Goal: Transaction & Acquisition: Purchase product/service

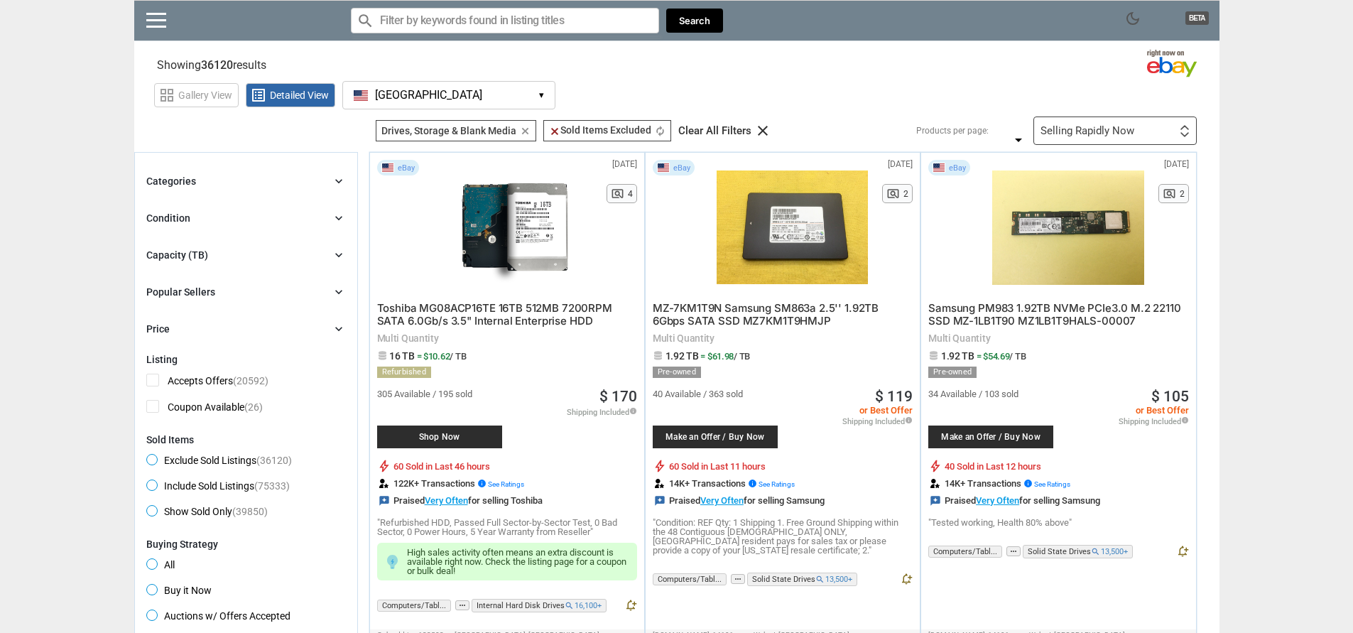
click at [522, 128] on icon "clear" at bounding box center [525, 131] width 11 height 11
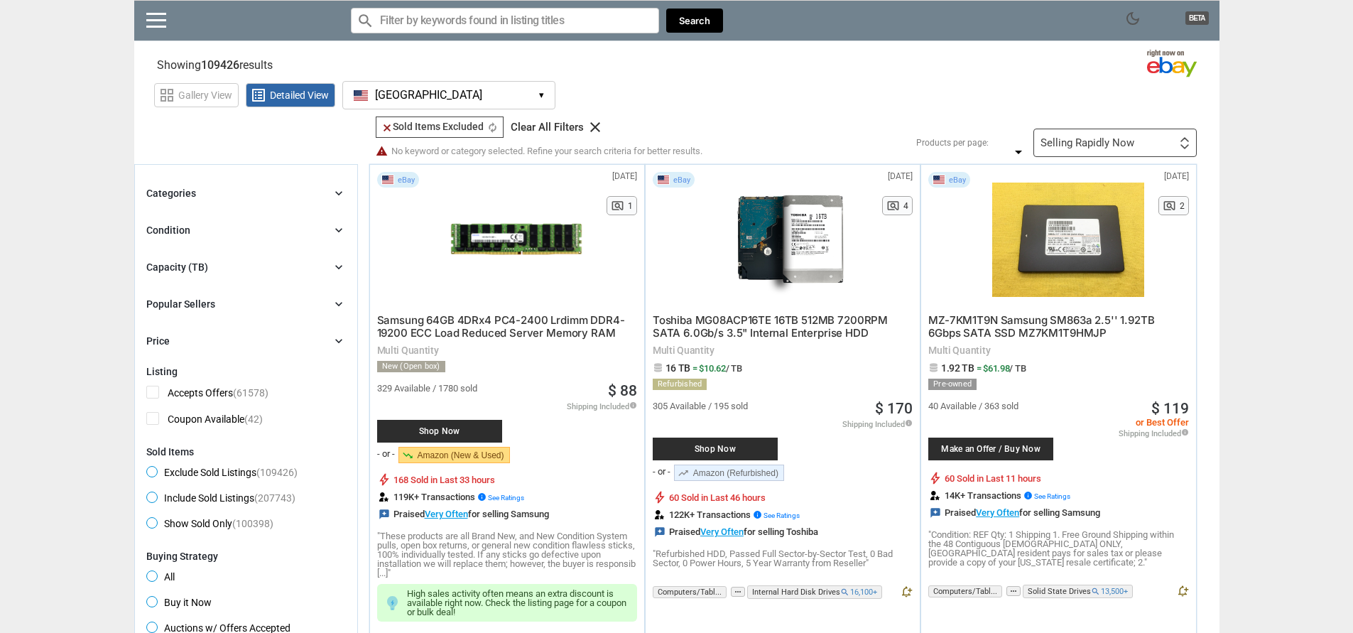
click at [214, 197] on div "Categories chevron_right" at bounding box center [246, 193] width 200 height 17
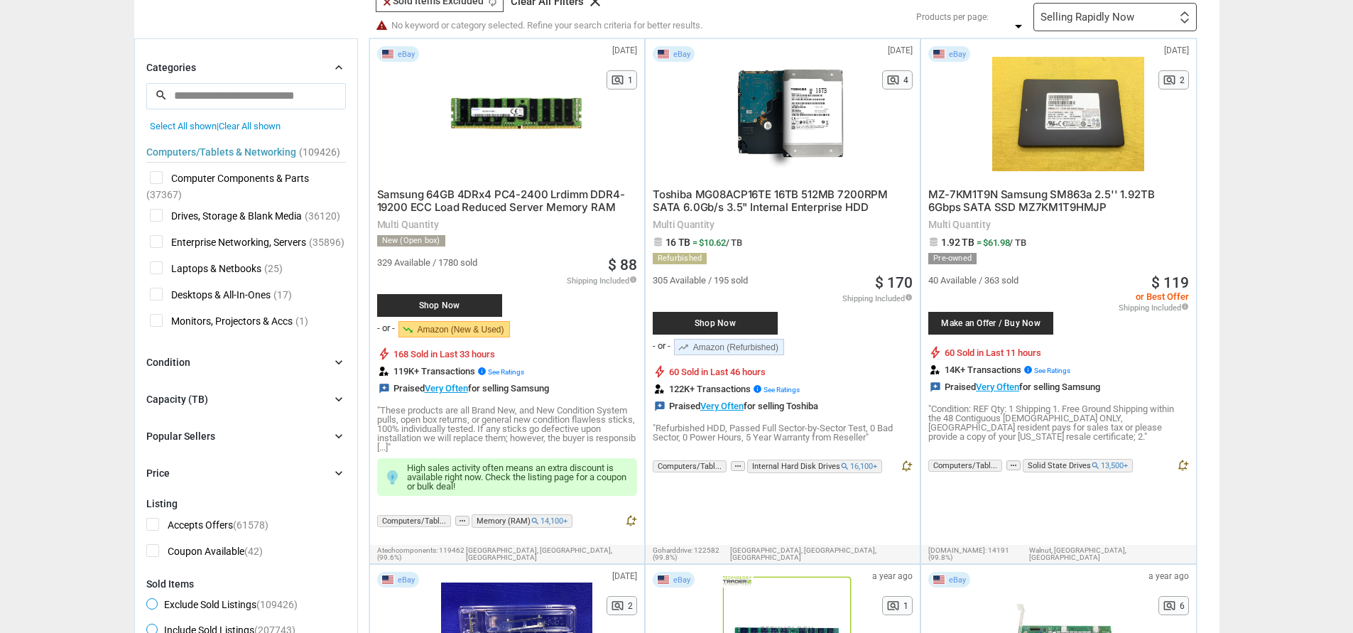
scroll to position [128, 0]
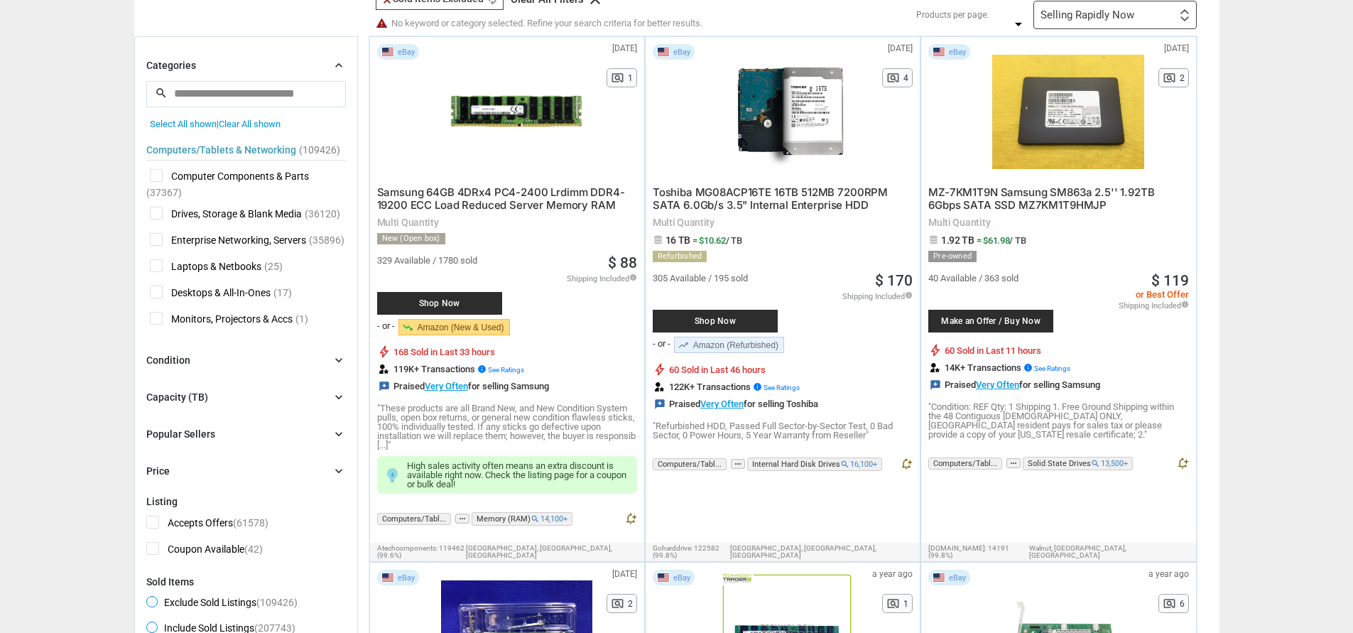
click at [151, 242] on span "Enterprise Networking, Servers" at bounding box center [228, 242] width 156 height 18
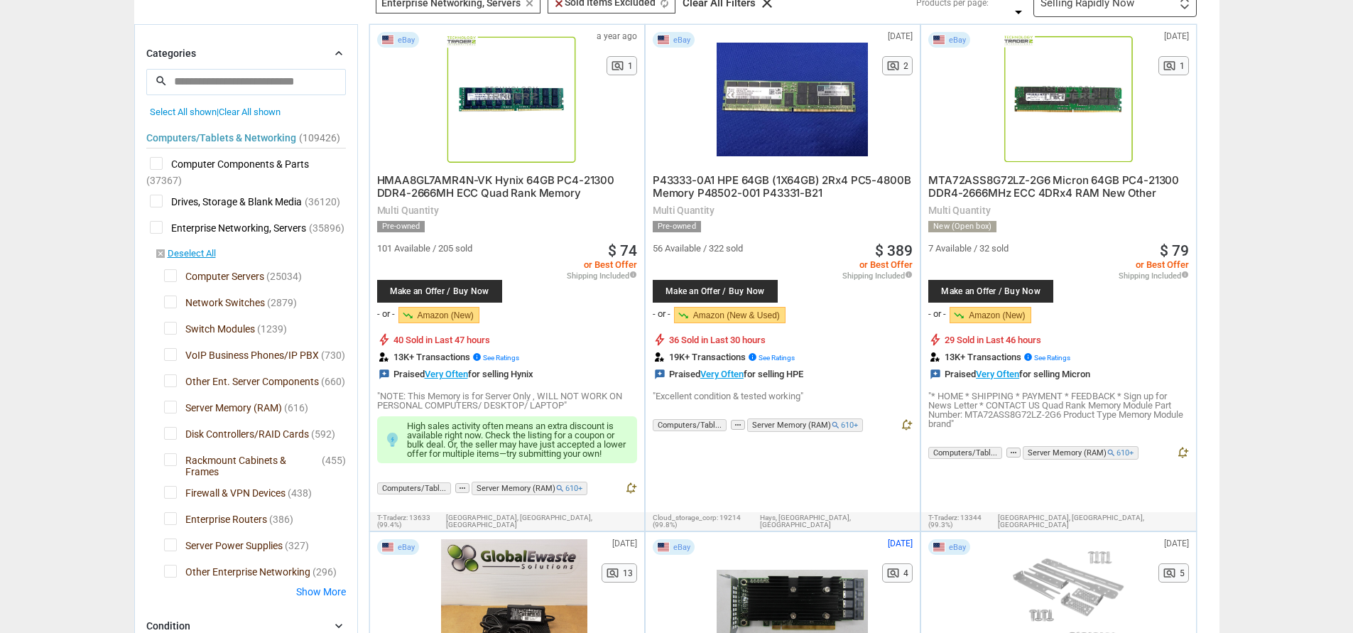
click at [168, 313] on span "Network Switches" at bounding box center [214, 305] width 101 height 18
click at [170, 340] on span "Switch Modules" at bounding box center [209, 331] width 91 height 18
click at [177, 364] on span "VoIP Business Phones/IP PBX" at bounding box center [241, 357] width 155 height 18
click at [169, 392] on span "Other Ent. Server Components" at bounding box center [241, 383] width 155 height 18
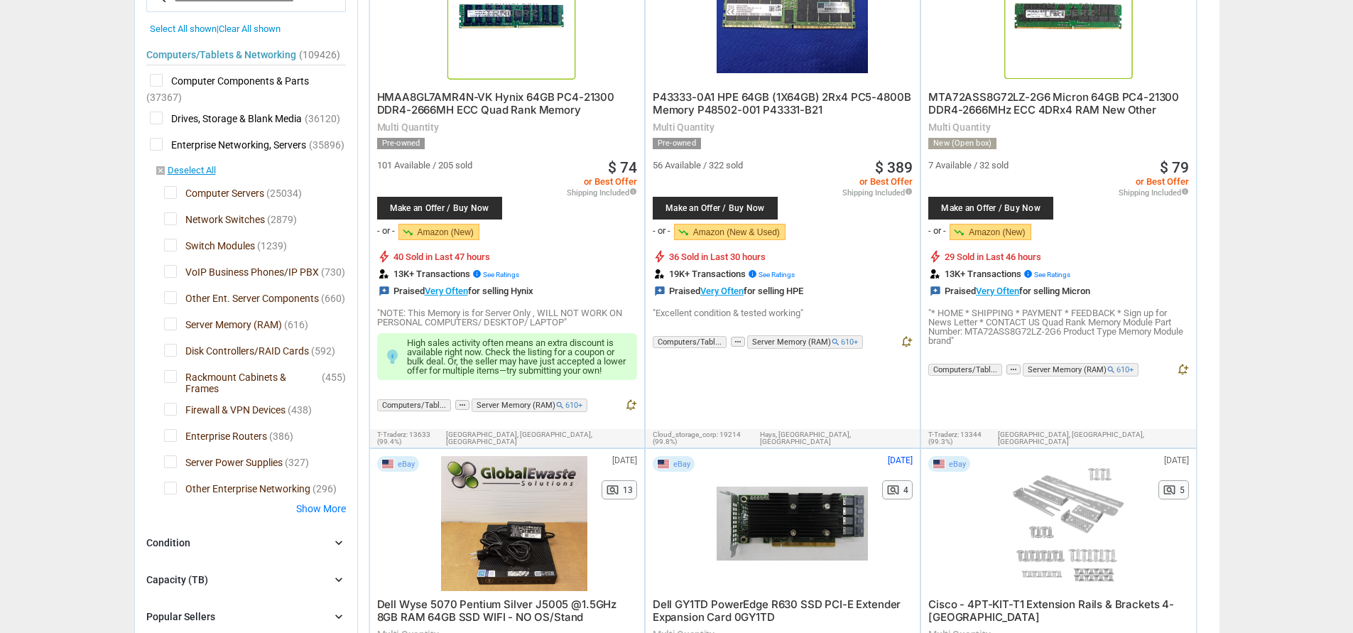
scroll to position [511, 0]
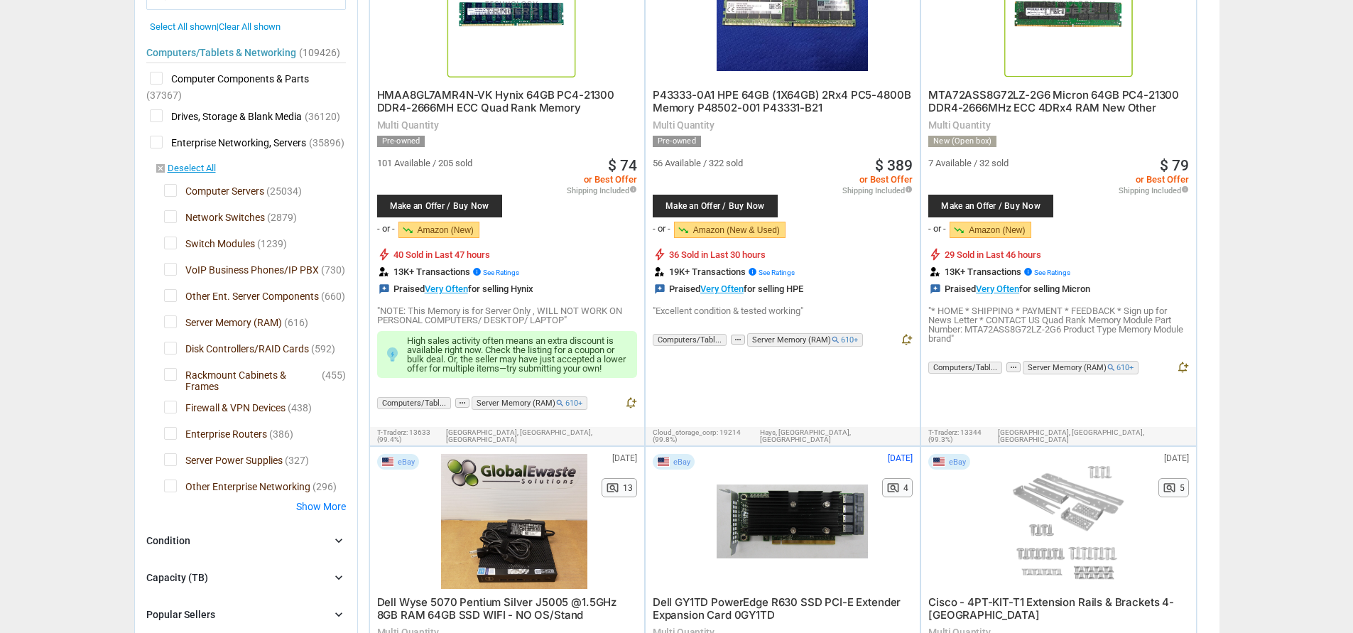
click at [172, 281] on span "VoIP Business Phones/IP PBX" at bounding box center [241, 272] width 155 height 18
click at [167, 307] on span "Other Ent. Server Components" at bounding box center [241, 298] width 155 height 18
click at [168, 333] on span "Server Memory (RAM)" at bounding box center [223, 324] width 118 height 18
click at [168, 386] on span "Rackmount Cabinets & Frames" at bounding box center [242, 377] width 156 height 18
click at [175, 418] on span "Firewall & VPN Devices" at bounding box center [224, 410] width 121 height 18
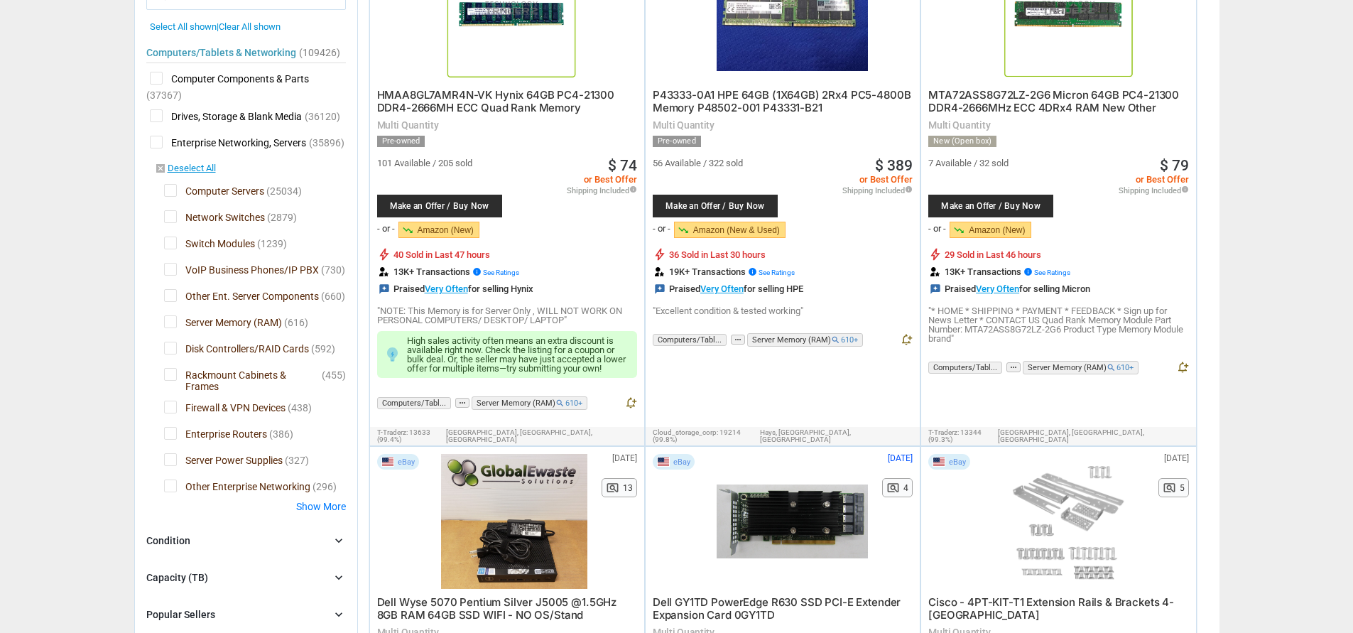
click at [167, 445] on span "Enterprise Routers" at bounding box center [215, 436] width 103 height 18
click at [167, 471] on span "Server Power Supplies" at bounding box center [223, 462] width 119 height 18
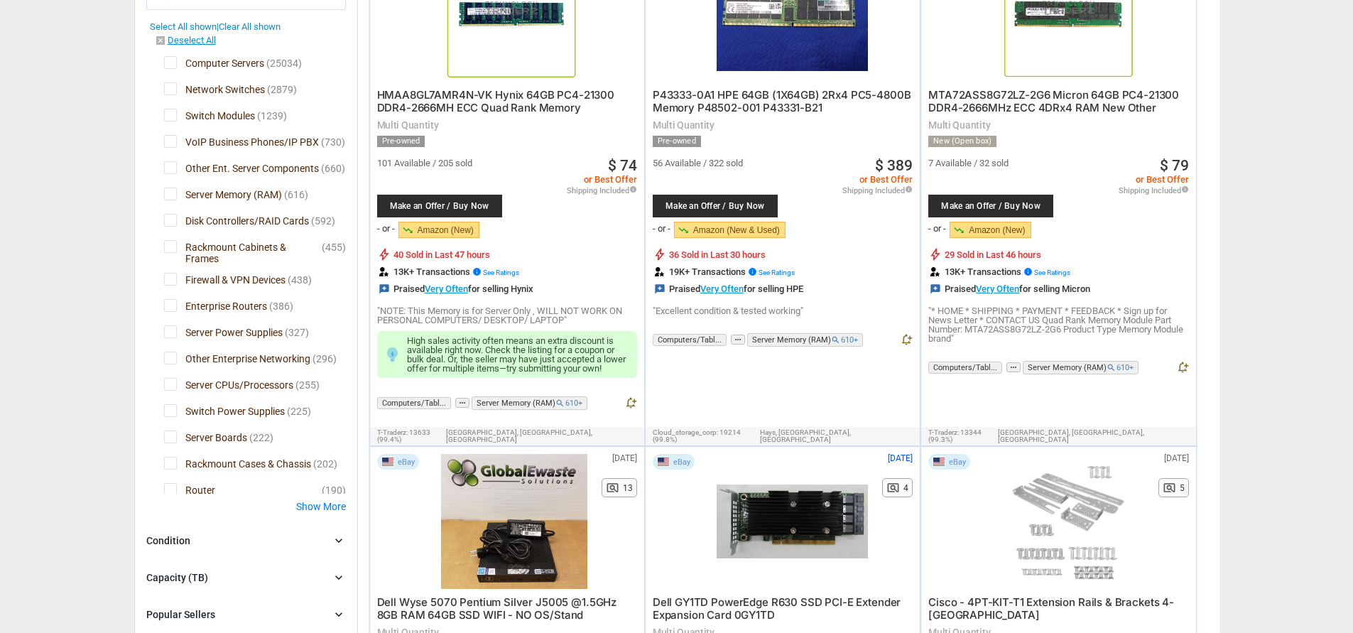
scroll to position [256, 0]
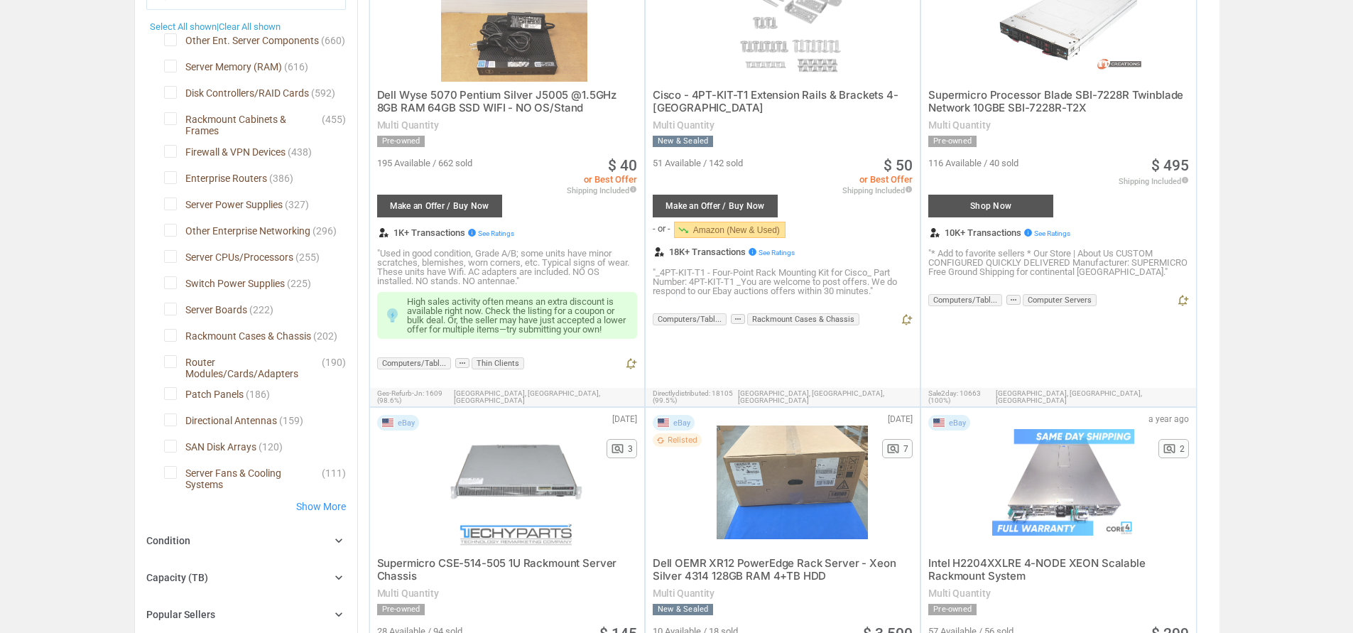
scroll to position [639, 0]
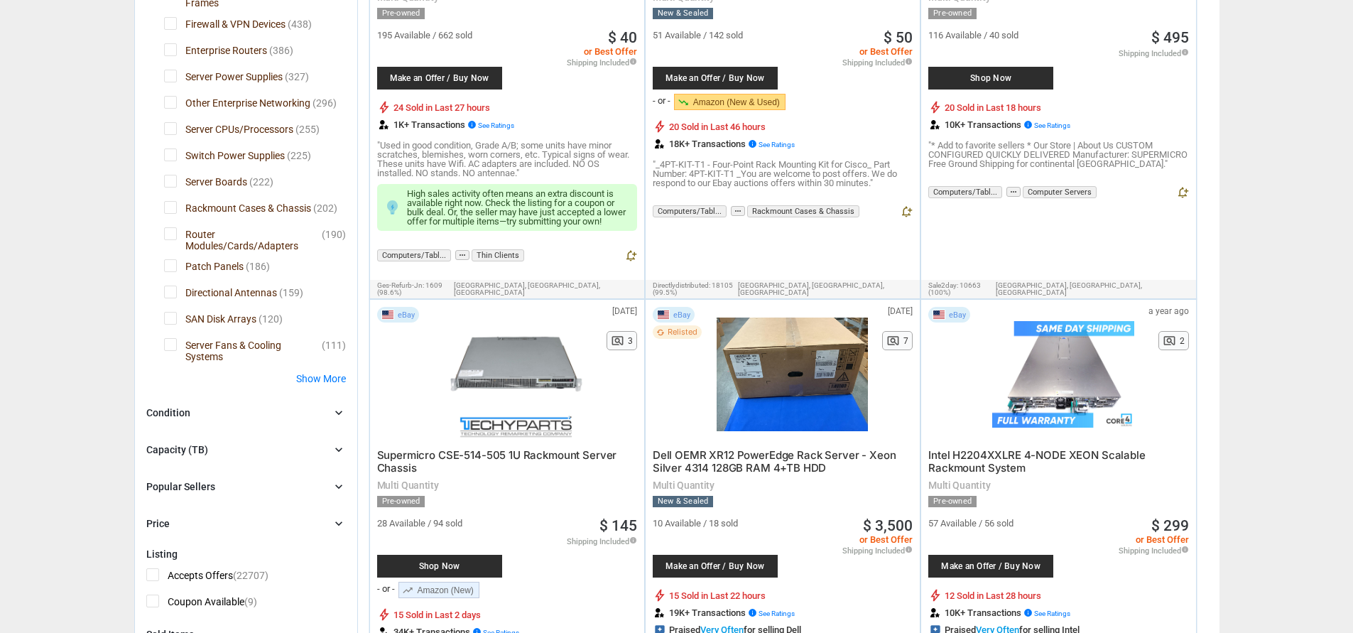
click at [173, 114] on span "Other Enterprise Networking" at bounding box center [237, 105] width 146 height 18
click at [168, 166] on span "Switch Power Supplies" at bounding box center [224, 157] width 121 height 18
click at [173, 114] on span "Other Enterprise Networking" at bounding box center [237, 105] width 146 height 18
click at [164, 193] on span "Server Boards" at bounding box center [205, 184] width 83 height 18
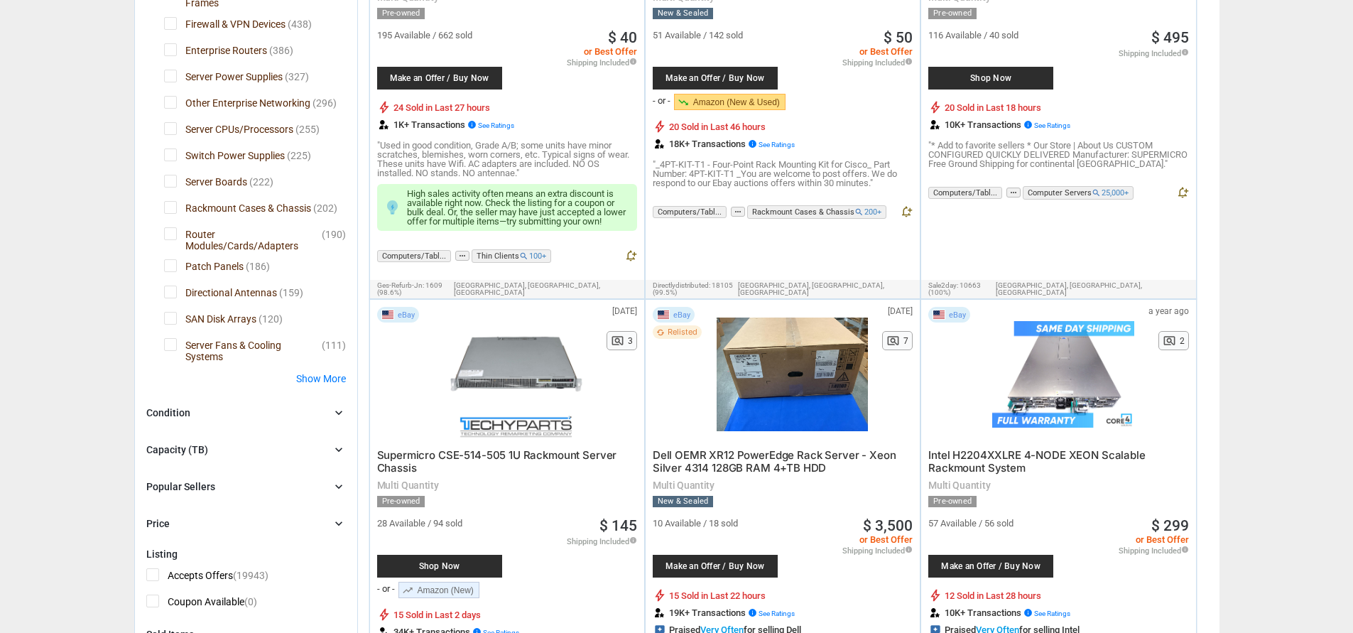
click at [173, 219] on span "Rackmount Cases & Chassis" at bounding box center [237, 210] width 147 height 18
click at [168, 245] on span "Router Modules/Cards/Adapters" at bounding box center [242, 236] width 156 height 18
click at [167, 277] on span "Patch Panels" at bounding box center [204, 268] width 80 height 18
click at [165, 303] on span "Directional Antennas" at bounding box center [220, 295] width 113 height 18
click at [166, 330] on span "SAN Disk Arrays" at bounding box center [210, 321] width 92 height 18
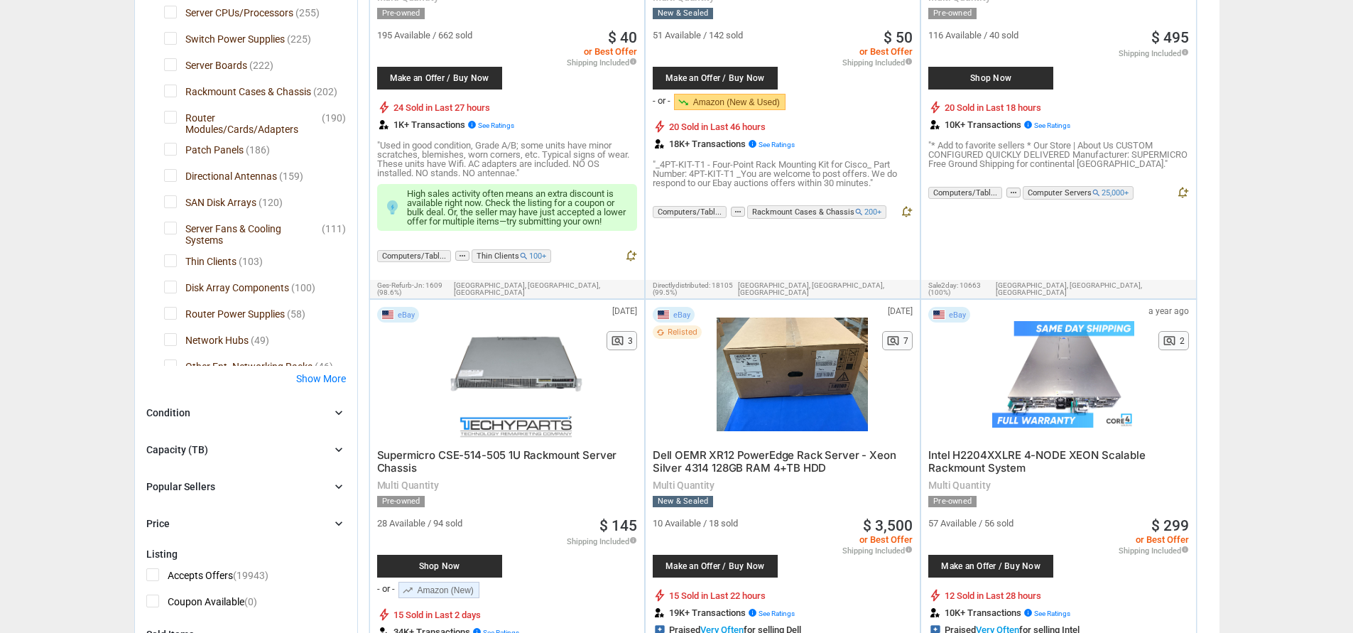
scroll to position [384, 0]
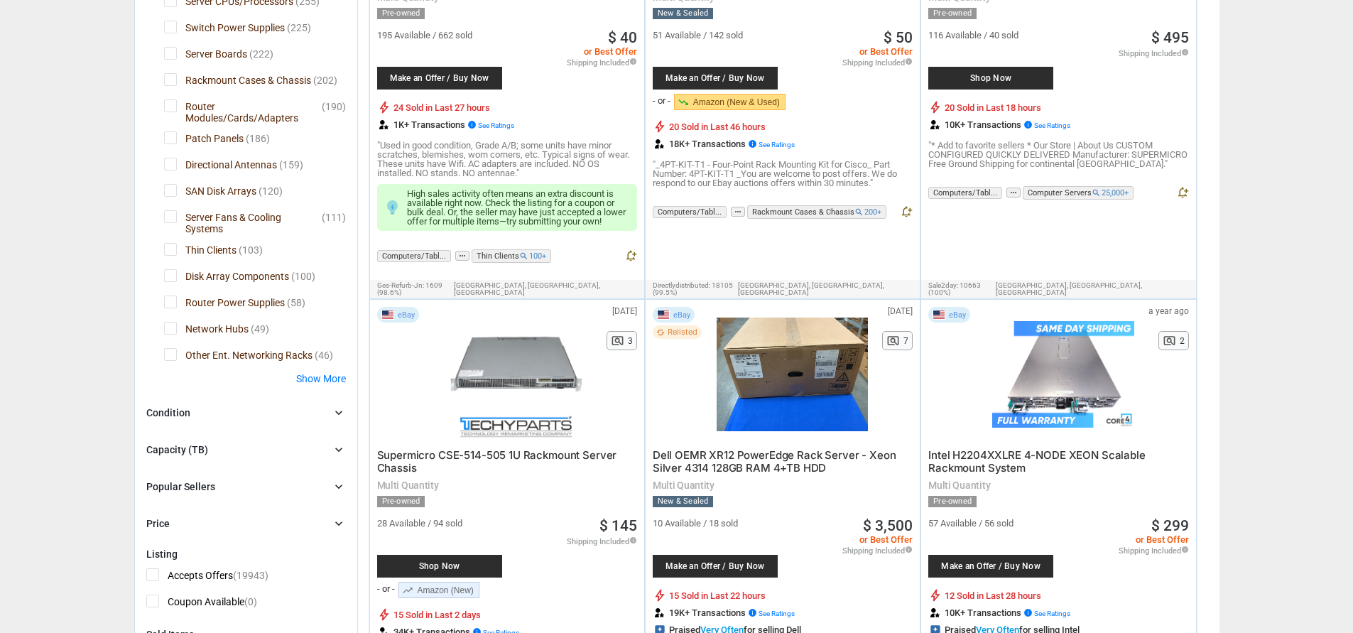
click at [0, 0] on div at bounding box center [0, 0] width 0 height 0
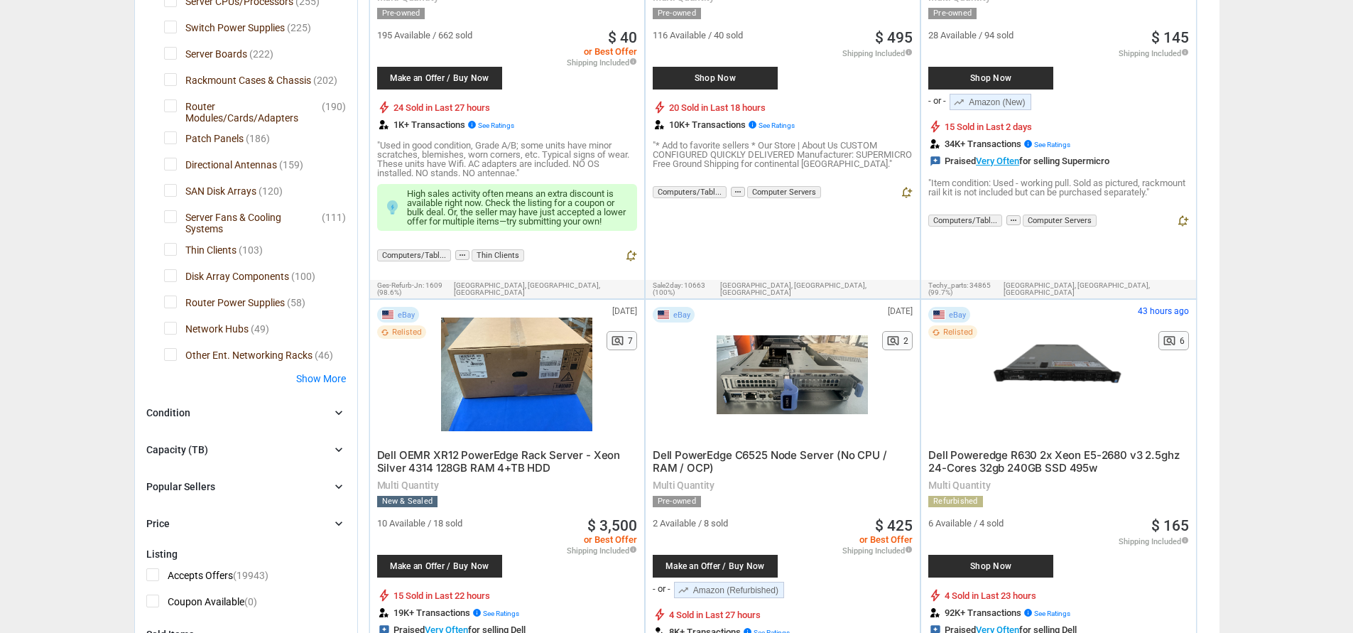
click at [176, 228] on span "Server Fans & Cooling Systems" at bounding box center [242, 219] width 156 height 18
click at [168, 261] on span "Thin Clients" at bounding box center [200, 252] width 72 height 18
click at [164, 287] on span "Disk Array Components" at bounding box center [226, 278] width 125 height 18
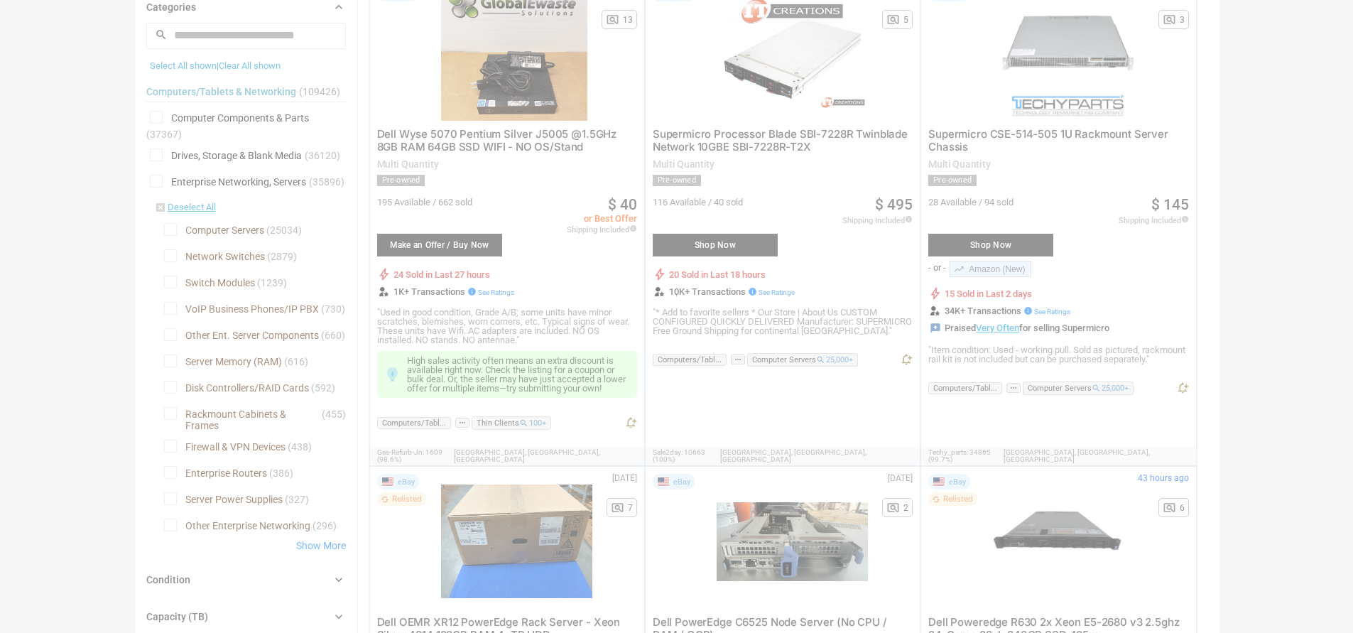
scroll to position [305, 0]
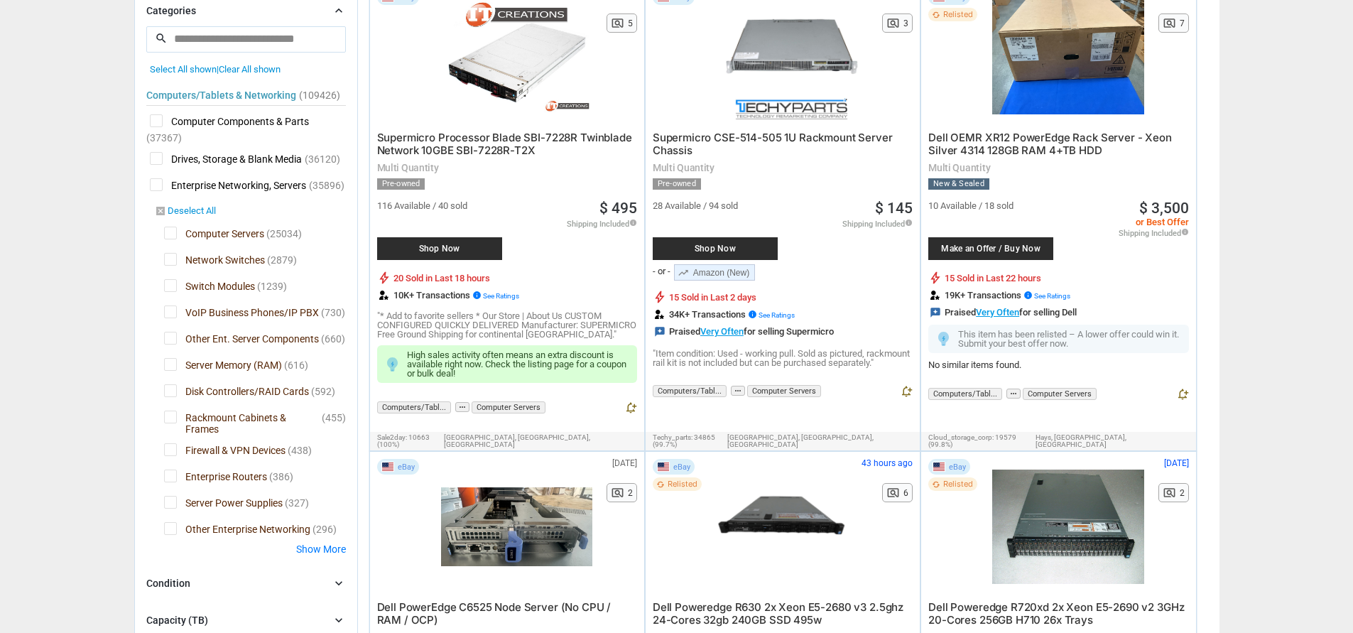
click at [194, 218] on link "disabled_by_default Deselect All" at bounding box center [185, 211] width 61 height 13
click at [190, 244] on span "Computer Servers" at bounding box center [214, 236] width 100 height 18
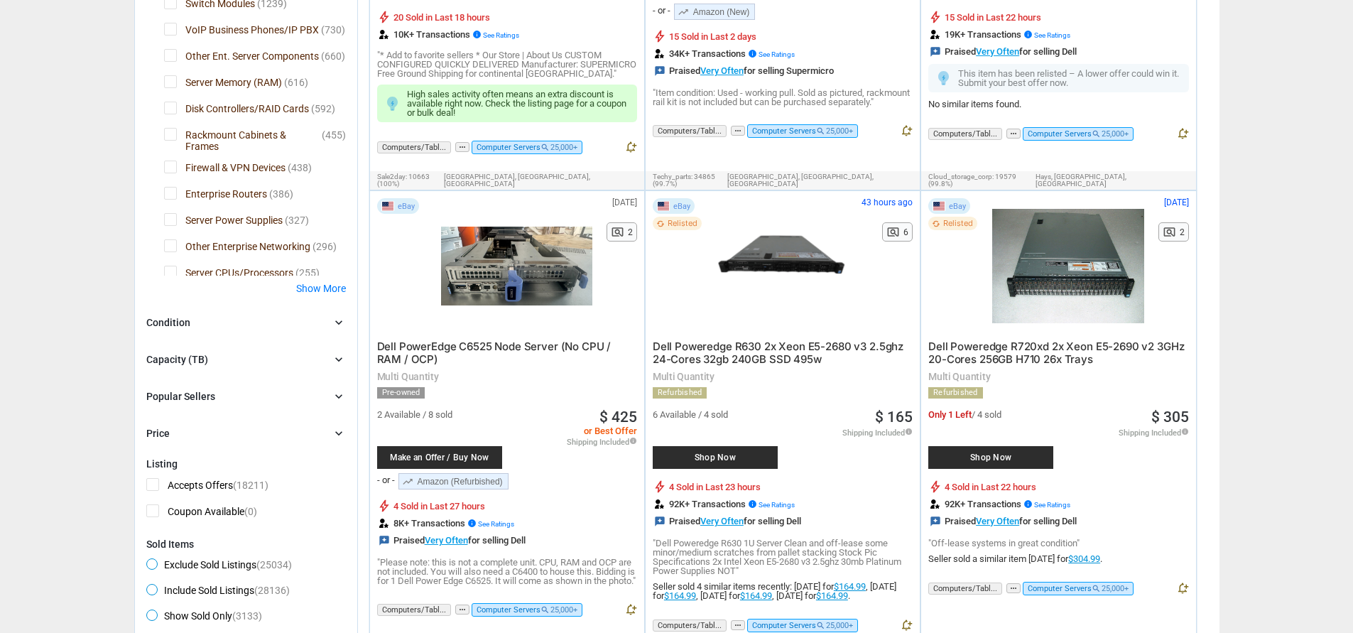
scroll to position [433, 0]
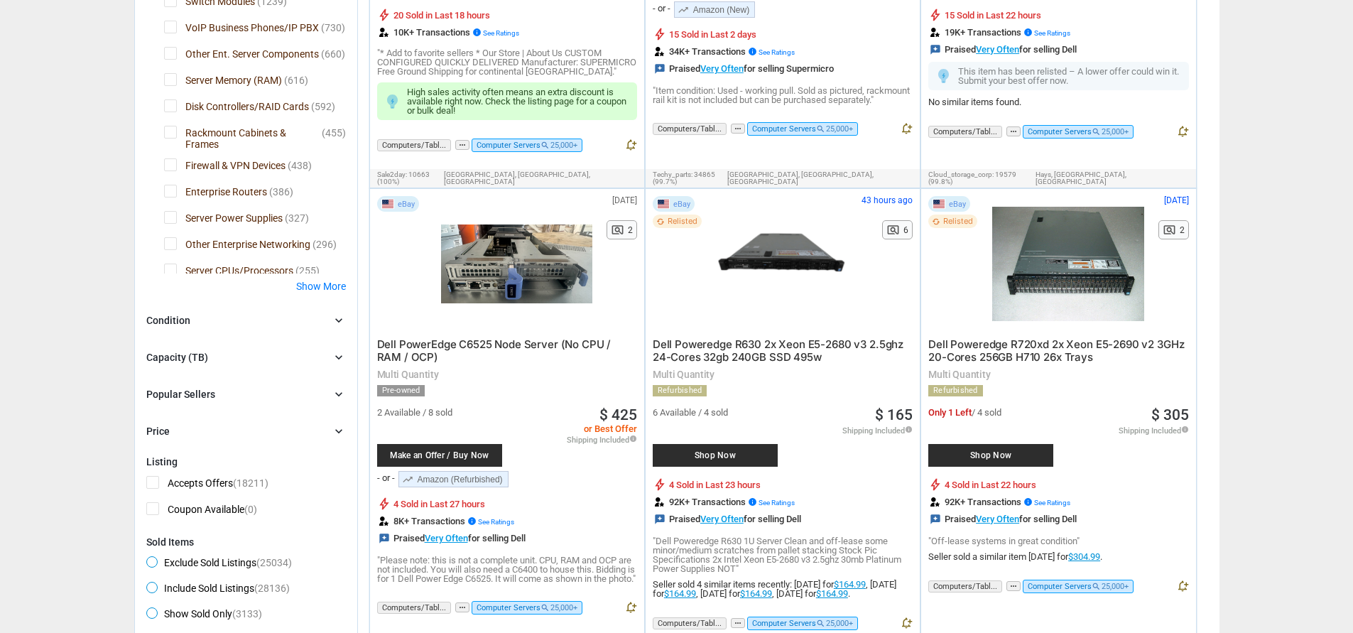
click at [1066, 351] on span "Dell Poweredge R720xd 2x Xeon E5-2690 v2 3GHz 20-Cores 256GB H710 26x Trays" at bounding box center [1056, 350] width 256 height 26
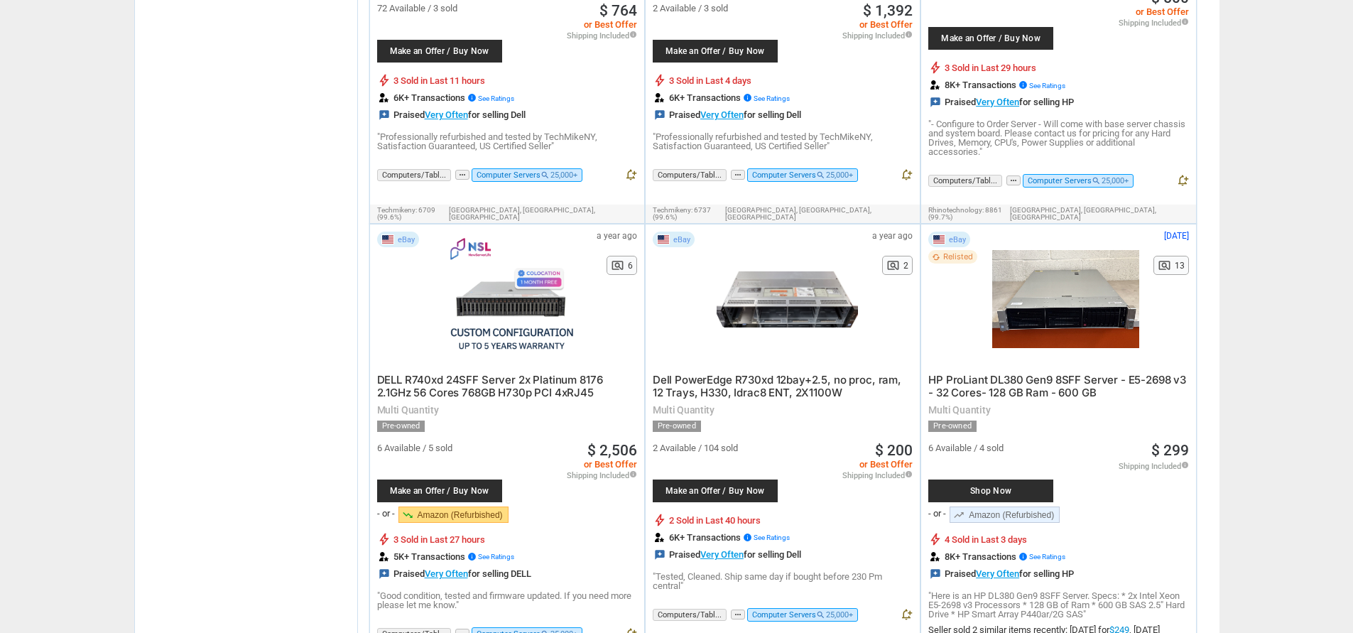
scroll to position [1790, 0]
